Goal: Transaction & Acquisition: Purchase product/service

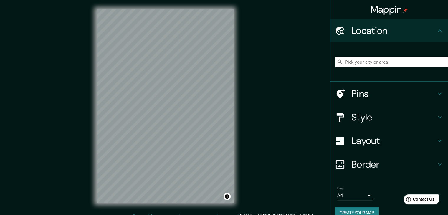
click at [344, 59] on input "Pick your city or area" at bounding box center [391, 62] width 113 height 11
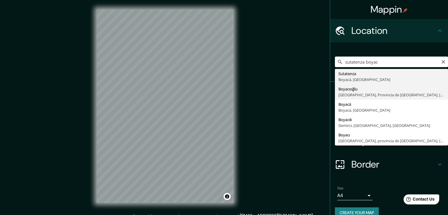
type input "Boyacıoğlu, [GEOGRAPHIC_DATA], [GEOGRAPHIC_DATA], [GEOGRAPHIC_DATA]"
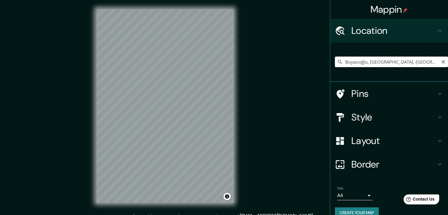
click at [389, 65] on input "Boyacıoğlu, [GEOGRAPHIC_DATA], [GEOGRAPHIC_DATA], [GEOGRAPHIC_DATA]" at bounding box center [391, 62] width 113 height 11
click at [439, 65] on div "Boyacıoğlu, [GEOGRAPHIC_DATA], [GEOGRAPHIC_DATA], [GEOGRAPHIC_DATA]" at bounding box center [391, 62] width 113 height 11
click at [441, 60] on icon "Clear" at bounding box center [443, 61] width 5 height 5
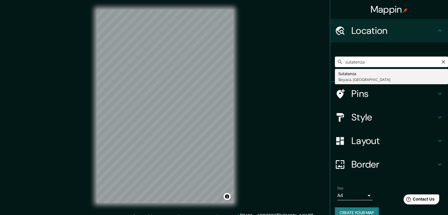
type input "Sutatenza, [GEOGRAPHIC_DATA], [GEOGRAPHIC_DATA]"
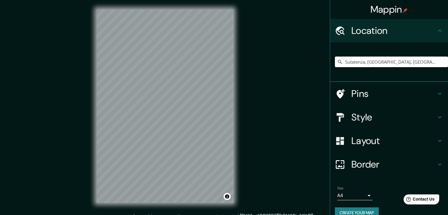
click at [380, 117] on h4 "Style" at bounding box center [393, 117] width 85 height 12
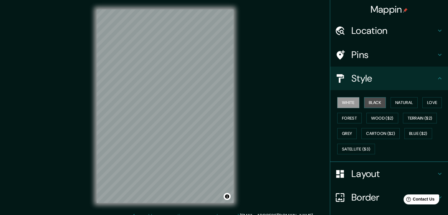
click at [375, 102] on button "Black" at bounding box center [375, 102] width 22 height 11
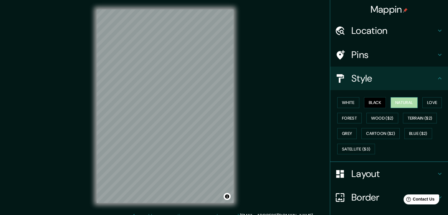
click at [391, 105] on button "Natural" at bounding box center [404, 102] width 27 height 11
click at [430, 97] on div "White Black Natural Love Forest Wood ($2) Terrain ($2) Grey Cartoon ($2) Blue (…" at bounding box center [391, 126] width 113 height 62
click at [430, 98] on button "Love" at bounding box center [431, 102] width 19 height 11
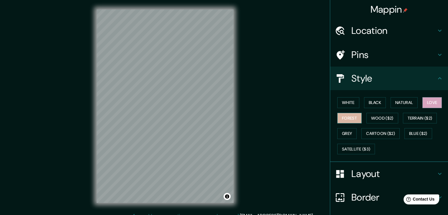
click at [345, 118] on button "Forest" at bounding box center [349, 118] width 24 height 11
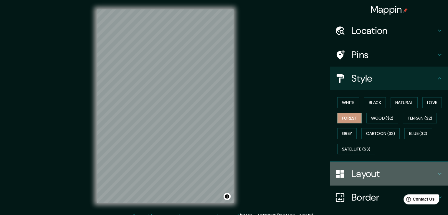
click at [357, 172] on h4 "Layout" at bounding box center [393, 174] width 85 height 12
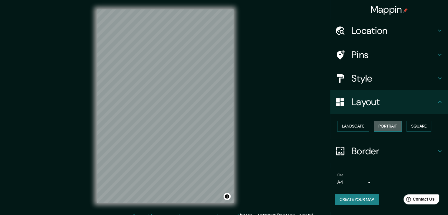
click at [389, 127] on button "Portrait" at bounding box center [388, 126] width 28 height 11
click at [366, 123] on button "Landscape" at bounding box center [353, 126] width 32 height 11
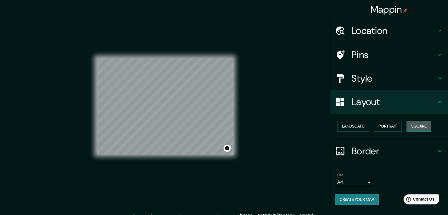
click at [425, 123] on button "Square" at bounding box center [418, 126] width 25 height 11
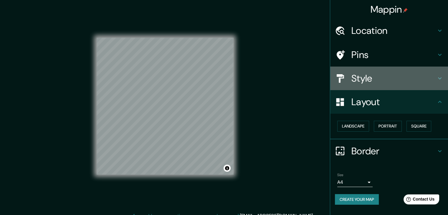
click at [395, 88] on div "Style" at bounding box center [389, 79] width 118 height 24
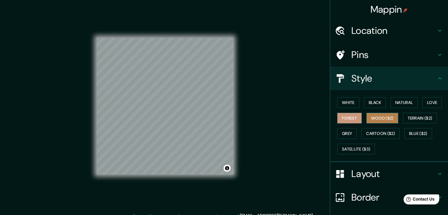
click at [375, 119] on button "Wood ($2)" at bounding box center [382, 118] width 32 height 11
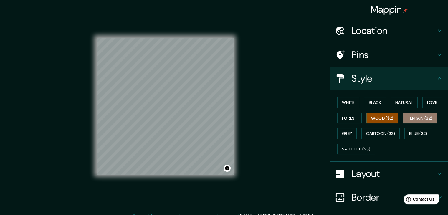
click at [414, 121] on button "Terrain ($2)" at bounding box center [420, 118] width 34 height 11
click at [337, 132] on button "Grey" at bounding box center [346, 133] width 19 height 11
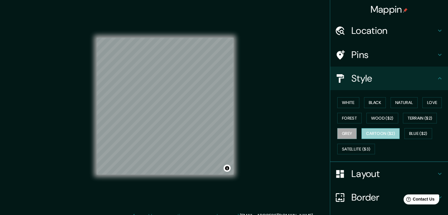
click at [383, 132] on button "Cartoon ($2)" at bounding box center [380, 133] width 38 height 11
click at [404, 135] on button "Blue ($2)" at bounding box center [418, 133] width 28 height 11
click at [368, 156] on div "White Black Natural Love Forest Wood ($2) Terrain ($2) Grey Cartoon ($2) Blue (…" at bounding box center [391, 126] width 113 height 62
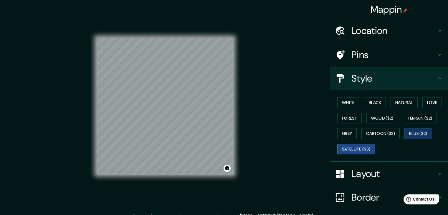
click at [365, 148] on button "Satellite ($3)" at bounding box center [356, 149] width 38 height 11
